Goal: Navigation & Orientation: Find specific page/section

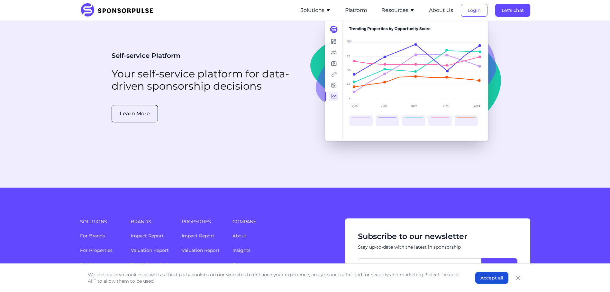
scroll to position [1655, 0]
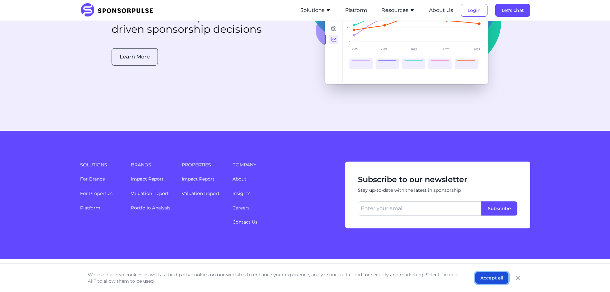
click at [480, 276] on button "Accept all" at bounding box center [491, 278] width 33 height 12
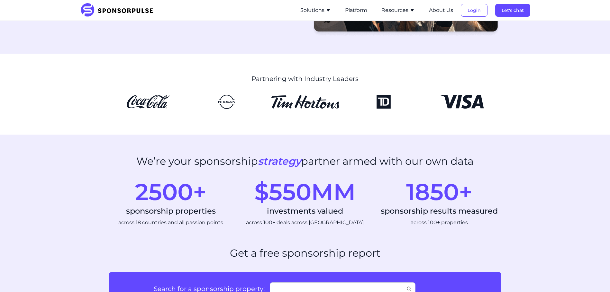
scroll to position [0, 0]
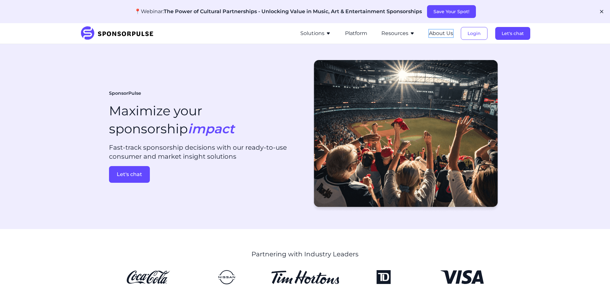
click at [440, 34] on button "About Us" at bounding box center [441, 34] width 24 height 8
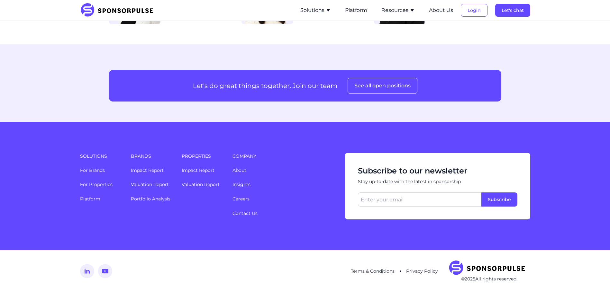
scroll to position [837, 0]
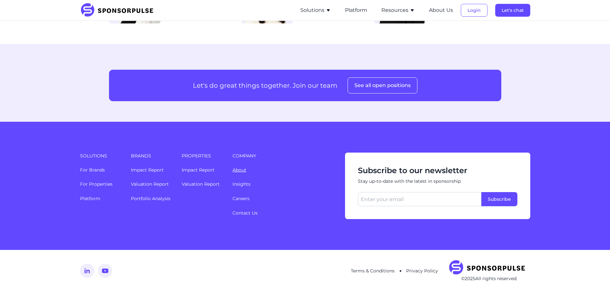
click at [242, 170] on link "About" at bounding box center [240, 170] width 14 height 6
